Goal: Transaction & Acquisition: Purchase product/service

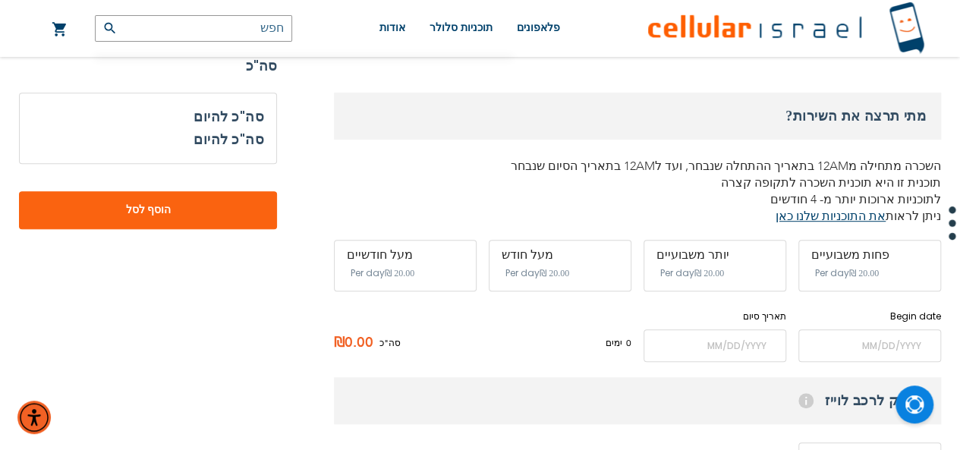
scroll to position [379, 0]
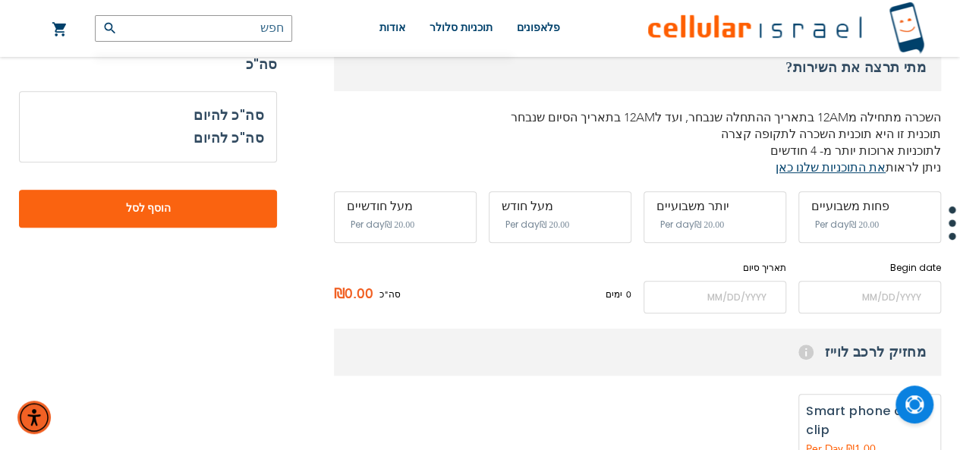
click at [892, 199] on div "פחות משבועיים ‏20.00 ₪ Per day" at bounding box center [869, 217] width 143 height 52
click at [865, 200] on div "פחות משבועיים" at bounding box center [869, 207] width 117 height 14
click at [686, 218] on span "Per day" at bounding box center [677, 225] width 34 height 14
click at [478, 212] on div "פחות משבועיים ‏20.00 ₪ Per day יותר משבועיים ‏20.00 ₪ Per day מעל חודש ‏20.00 ₪…" at bounding box center [637, 217] width 607 height 52
click at [423, 200] on div "מעל חודשיים" at bounding box center [405, 207] width 117 height 14
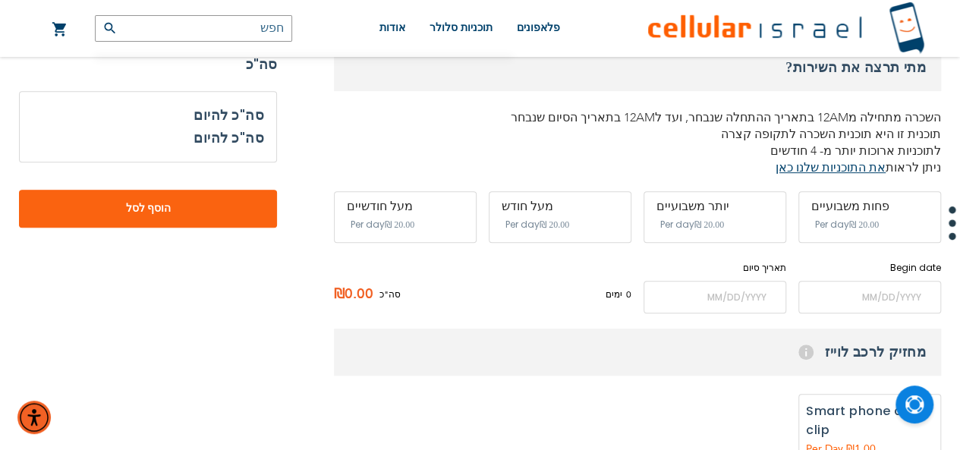
click at [567, 200] on div "מעל חודש" at bounding box center [560, 207] width 117 height 14
click at [725, 200] on div "יותר משבועיים" at bounding box center [714, 207] width 117 height 14
click at [865, 199] on div "פחות משבועיים ‏20.00 ₪ Per day" at bounding box center [869, 217] width 143 height 52
click at [859, 291] on input "name" at bounding box center [869, 297] width 143 height 33
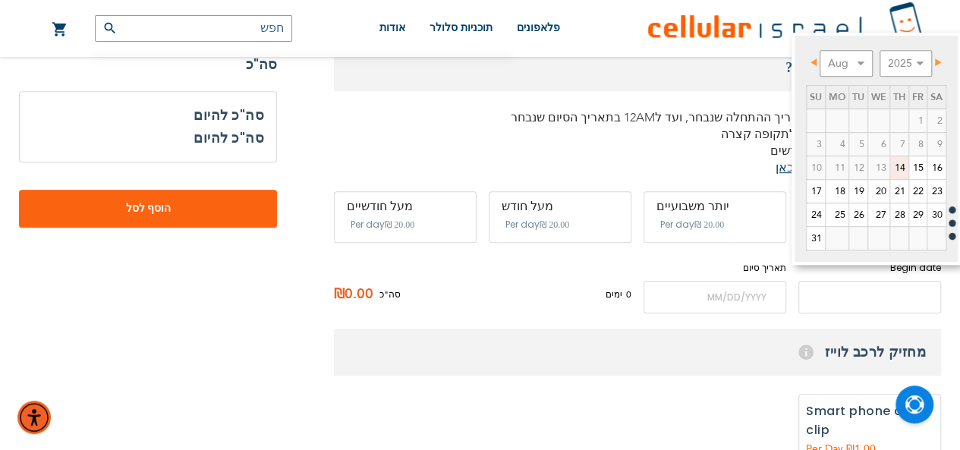
click at [856, 281] on input "name" at bounding box center [869, 297] width 143 height 33
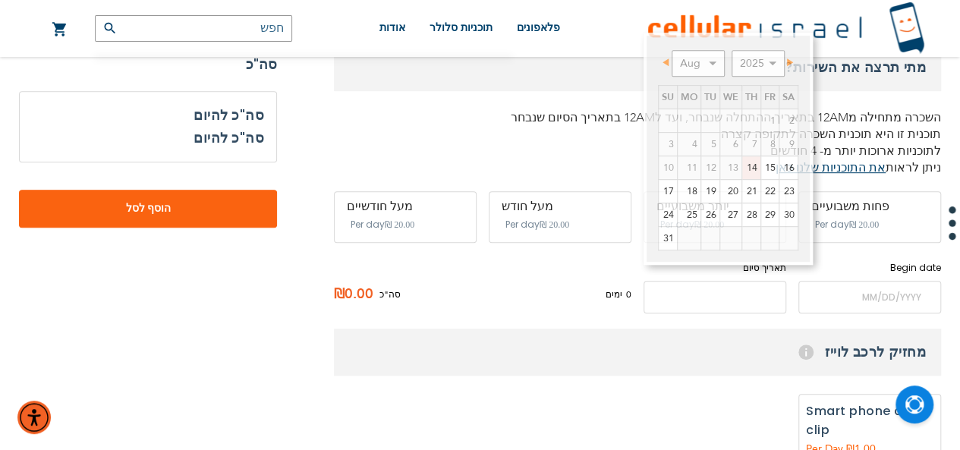
click at [723, 281] on input "name" at bounding box center [714, 297] width 143 height 33
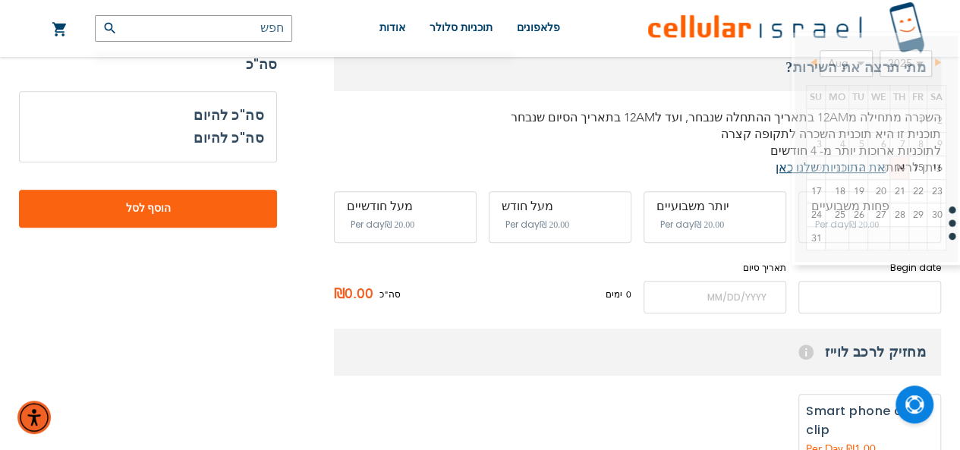
click at [863, 281] on input "name" at bounding box center [869, 297] width 143 height 33
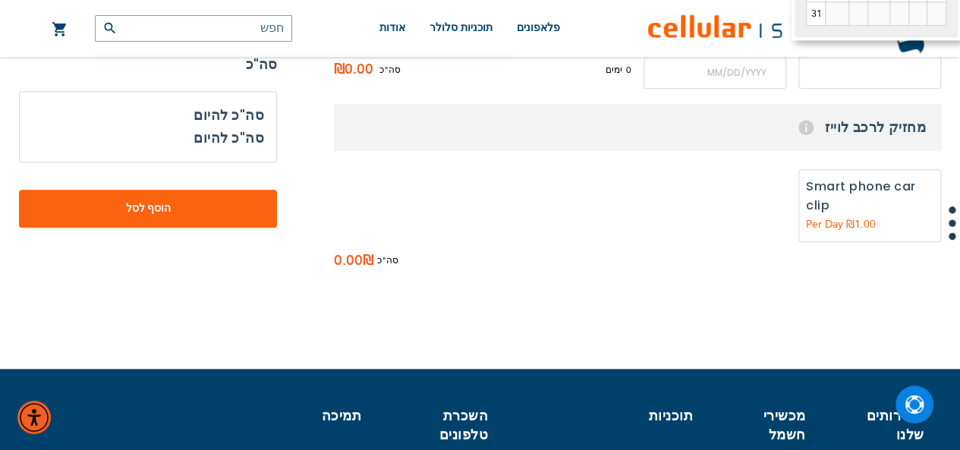
scroll to position [607, 0]
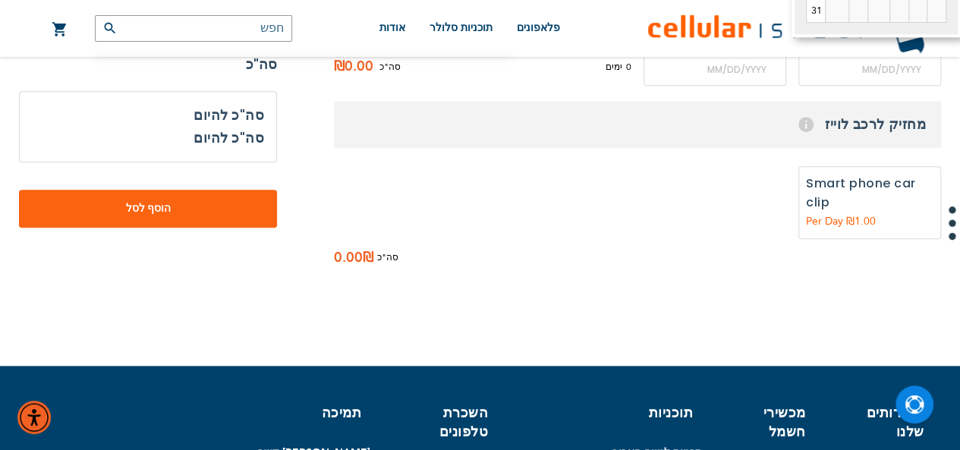
click at [859, 196] on label "הוספה" at bounding box center [869, 202] width 143 height 73
radio input "true"
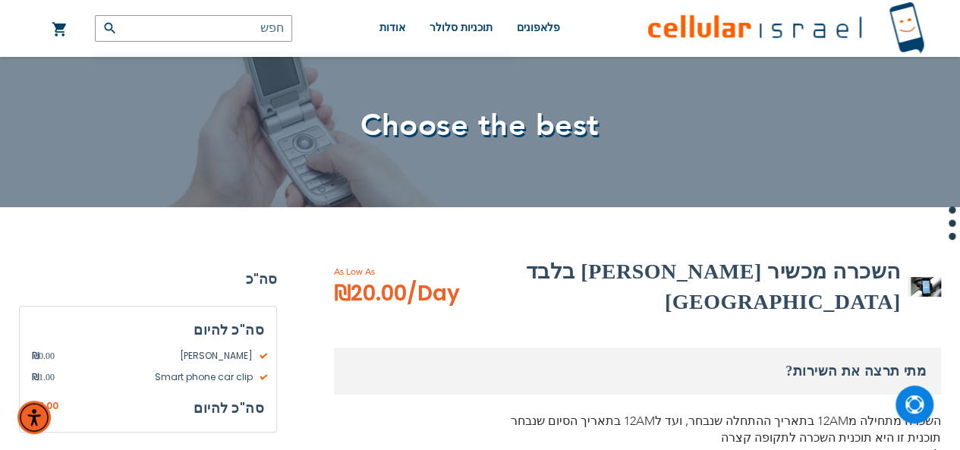
scroll to position [0, 0]
